Goal: Download file/media

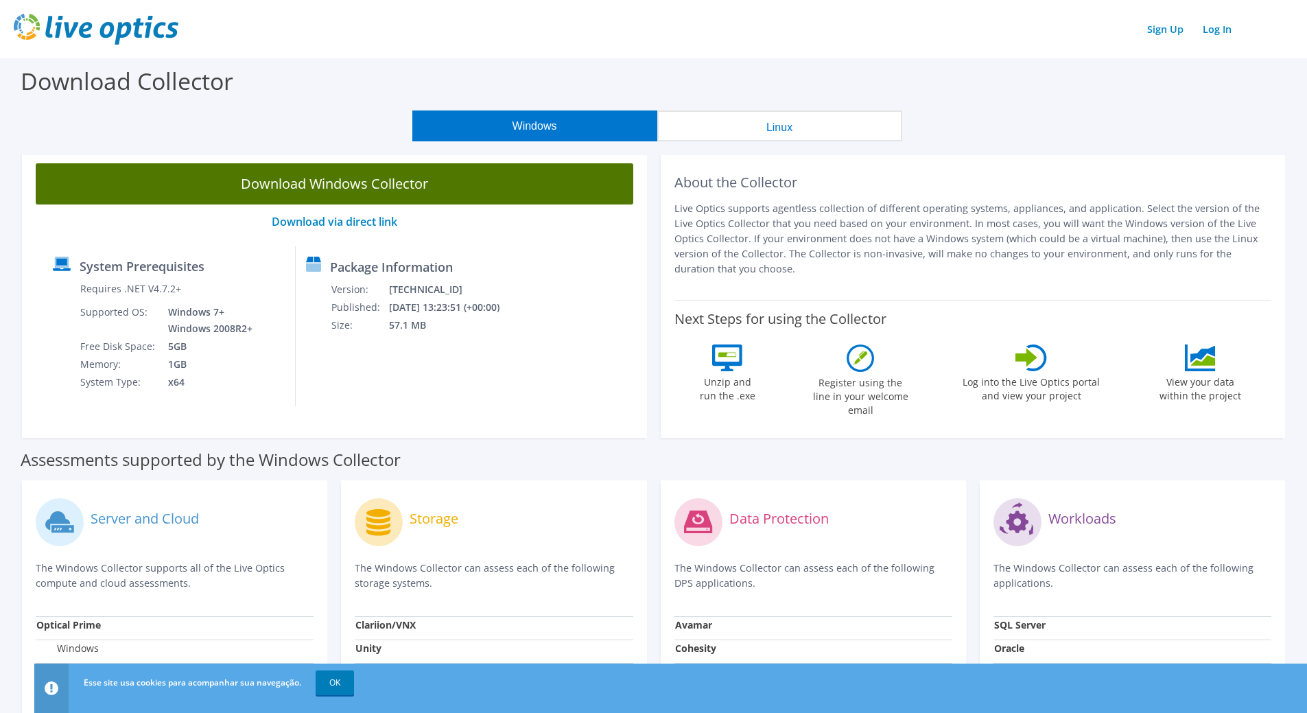
click at [316, 188] on link "Download Windows Collector" at bounding box center [335, 183] width 598 height 41
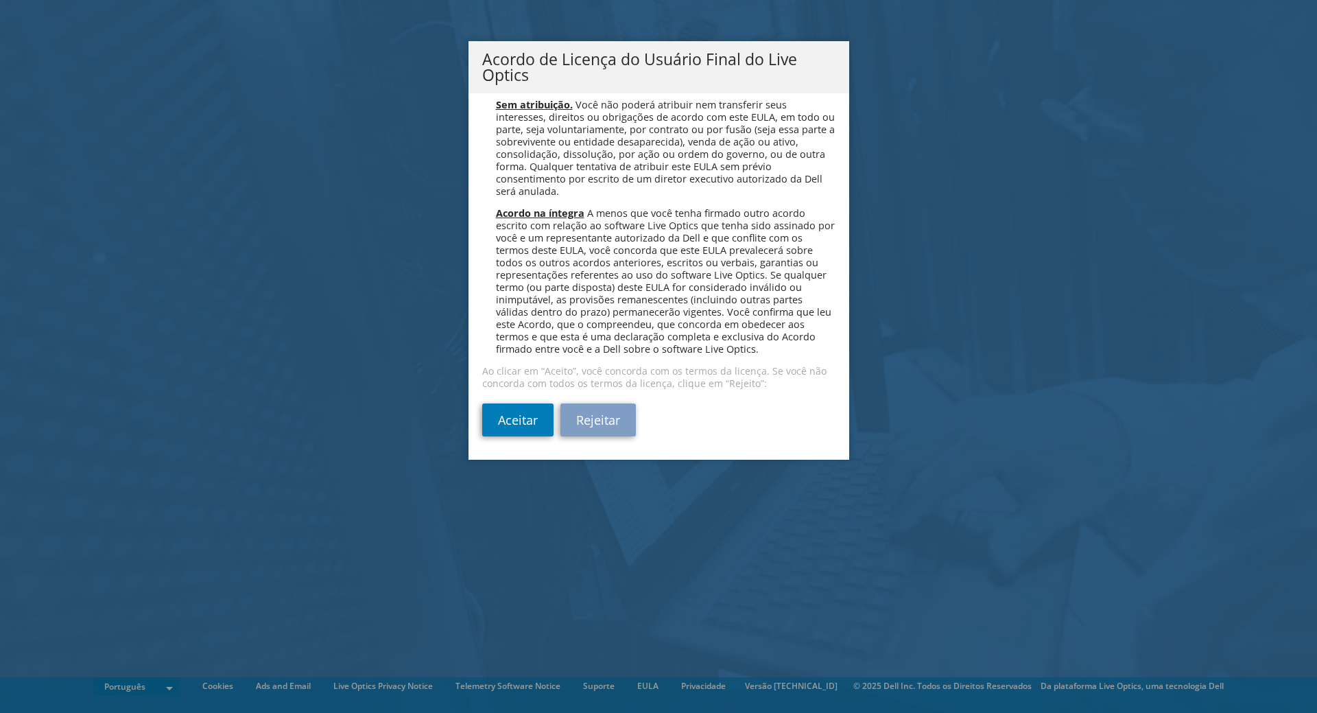
scroll to position [5485, 0]
click at [524, 419] on link "Aceitar" at bounding box center [517, 419] width 71 height 33
